Goal: Obtain resource: Download file/media

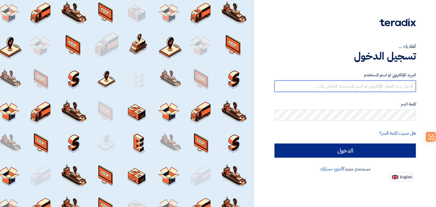
type input "[EMAIL_ADDRESS][DOMAIN_NAME]"
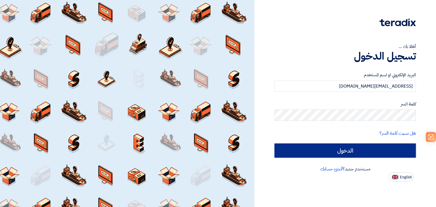
drag, startPoint x: 376, startPoint y: 149, endPoint x: 353, endPoint y: 146, distance: 23.2
click at [376, 150] on input "الدخول" at bounding box center [345, 151] width 141 height 14
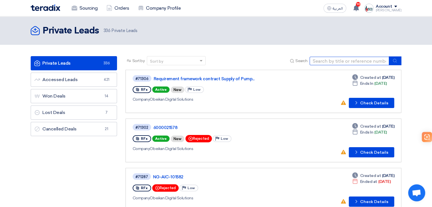
click at [346, 58] on input at bounding box center [348, 61] width 79 height 9
paste input "68210"
type input "68210"
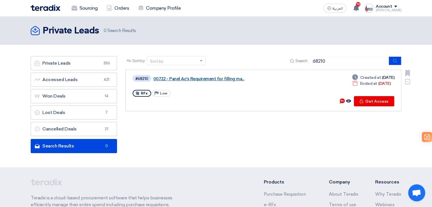
click at [183, 78] on link "00722 - Panel Ac's Requirement for filling ma..." at bounding box center [224, 78] width 142 height 5
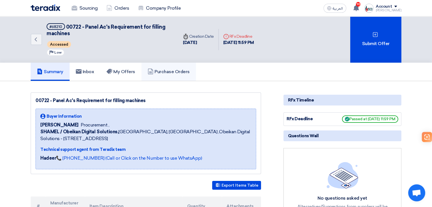
drag, startPoint x: 187, startPoint y: 74, endPoint x: 187, endPoint y: 80, distance: 5.7
click at [187, 74] on link "Purchase Orders" at bounding box center [168, 72] width 55 height 18
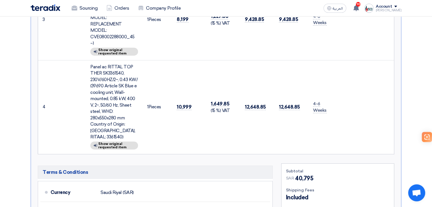
scroll to position [397, 0]
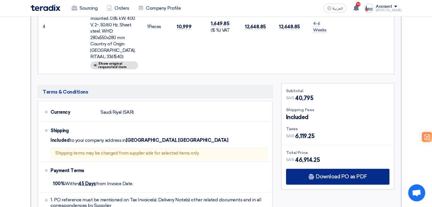
click at [369, 169] on div "Download PO as PDF" at bounding box center [337, 177] width 103 height 16
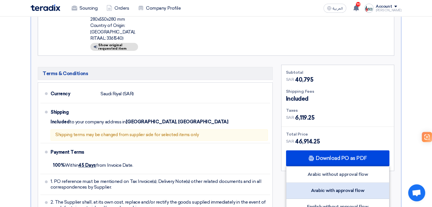
scroll to position [426, 0]
